Goal: Information Seeking & Learning: Learn about a topic

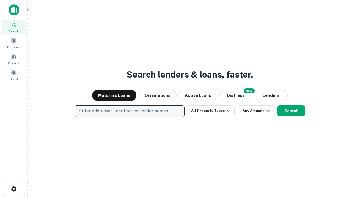
click at [129, 111] on p "Enter addresses, locations or lender names" at bounding box center [123, 111] width 89 height 7
type input "**********"
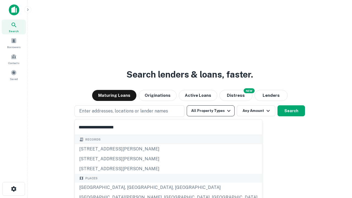
click at [131, 187] on div "[GEOGRAPHIC_DATA], [GEOGRAPHIC_DATA], [GEOGRAPHIC_DATA]" at bounding box center [168, 187] width 187 height 10
click at [211, 111] on button "All Property Types" at bounding box center [211, 110] width 48 height 11
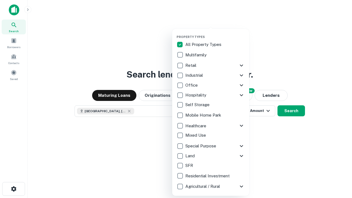
click at [215, 33] on button "button" at bounding box center [214, 33] width 77 height 0
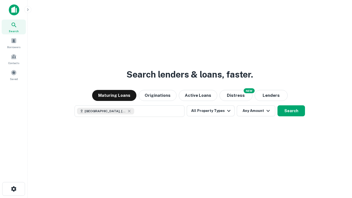
scroll to position [9, 0]
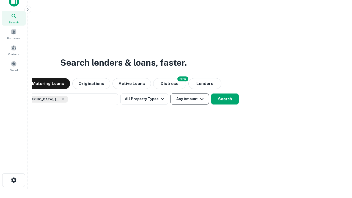
click at [170, 93] on button "Any Amount" at bounding box center [189, 98] width 38 height 11
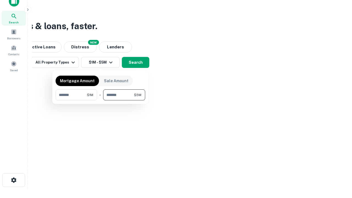
type input "*******"
click at [100, 100] on button "button" at bounding box center [101, 100] width 90 height 0
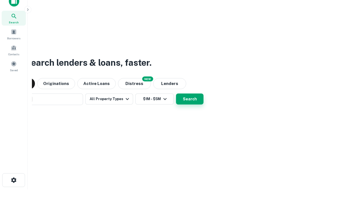
click at [176, 93] on button "Search" at bounding box center [189, 98] width 27 height 11
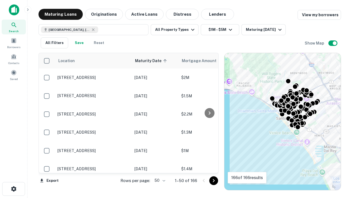
click at [159, 180] on body "Search Borrowers Contacts Saved Maturing Loans Originations Active Loans Distre…" at bounding box center [176, 99] width 352 height 198
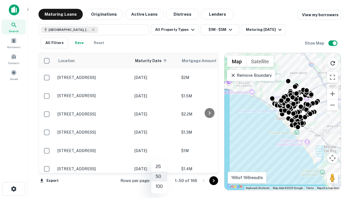
click at [159, 167] on li "25" at bounding box center [159, 167] width 16 height 10
click at [213, 180] on icon "Go to next page" at bounding box center [213, 180] width 7 height 7
